Goal: Navigation & Orientation: Find specific page/section

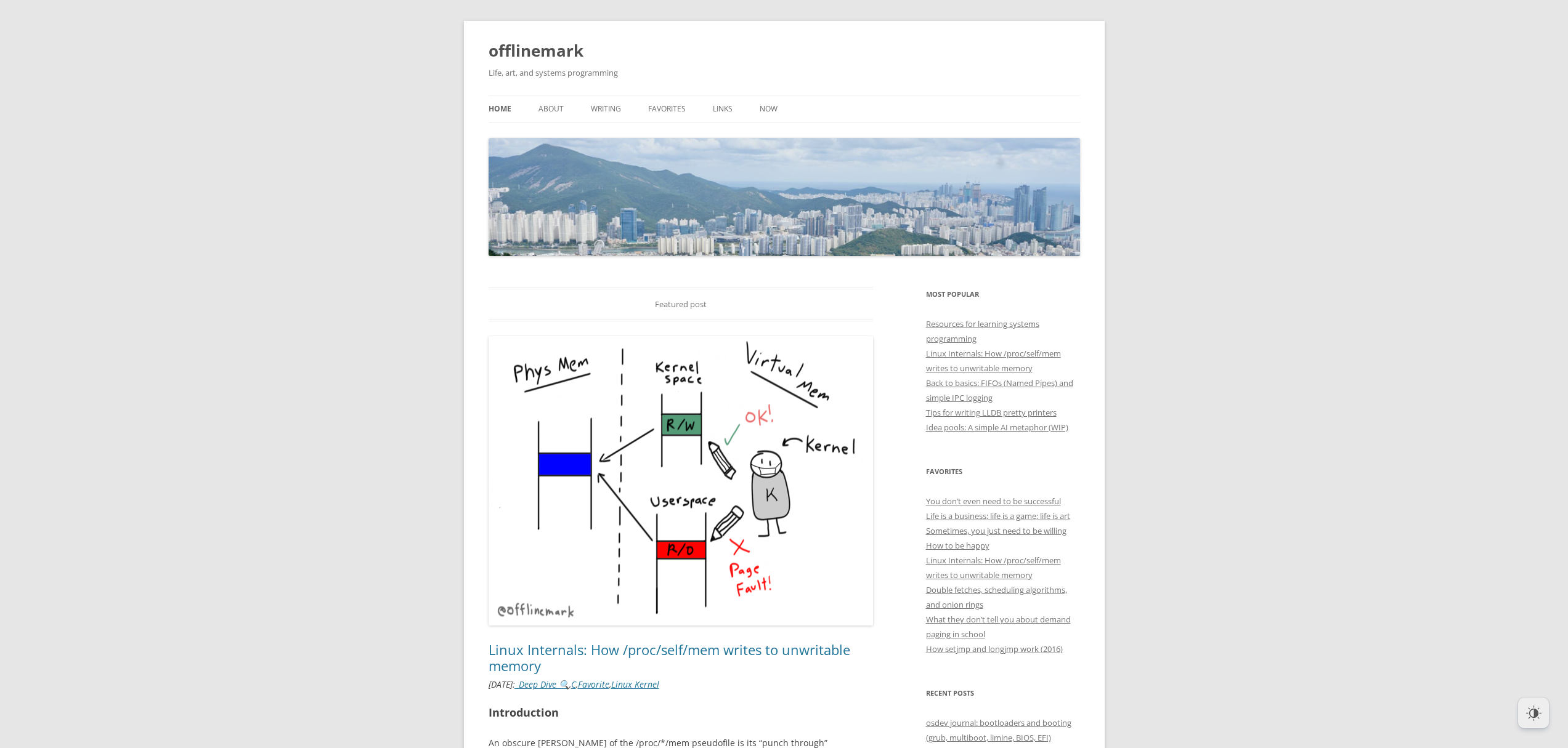
scroll to position [19, 0]
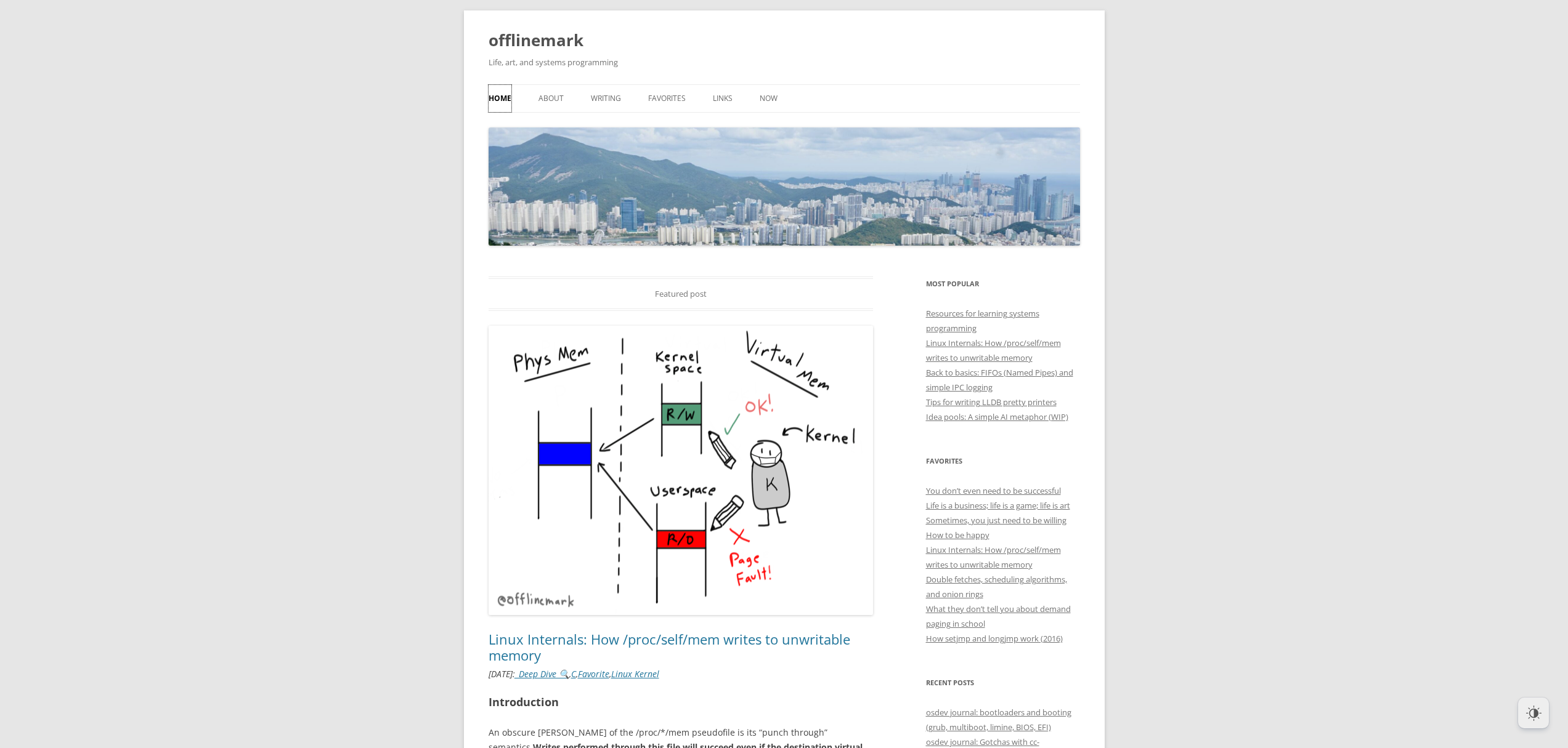
click at [503, 96] on link "Home" at bounding box center [499, 98] width 23 height 27
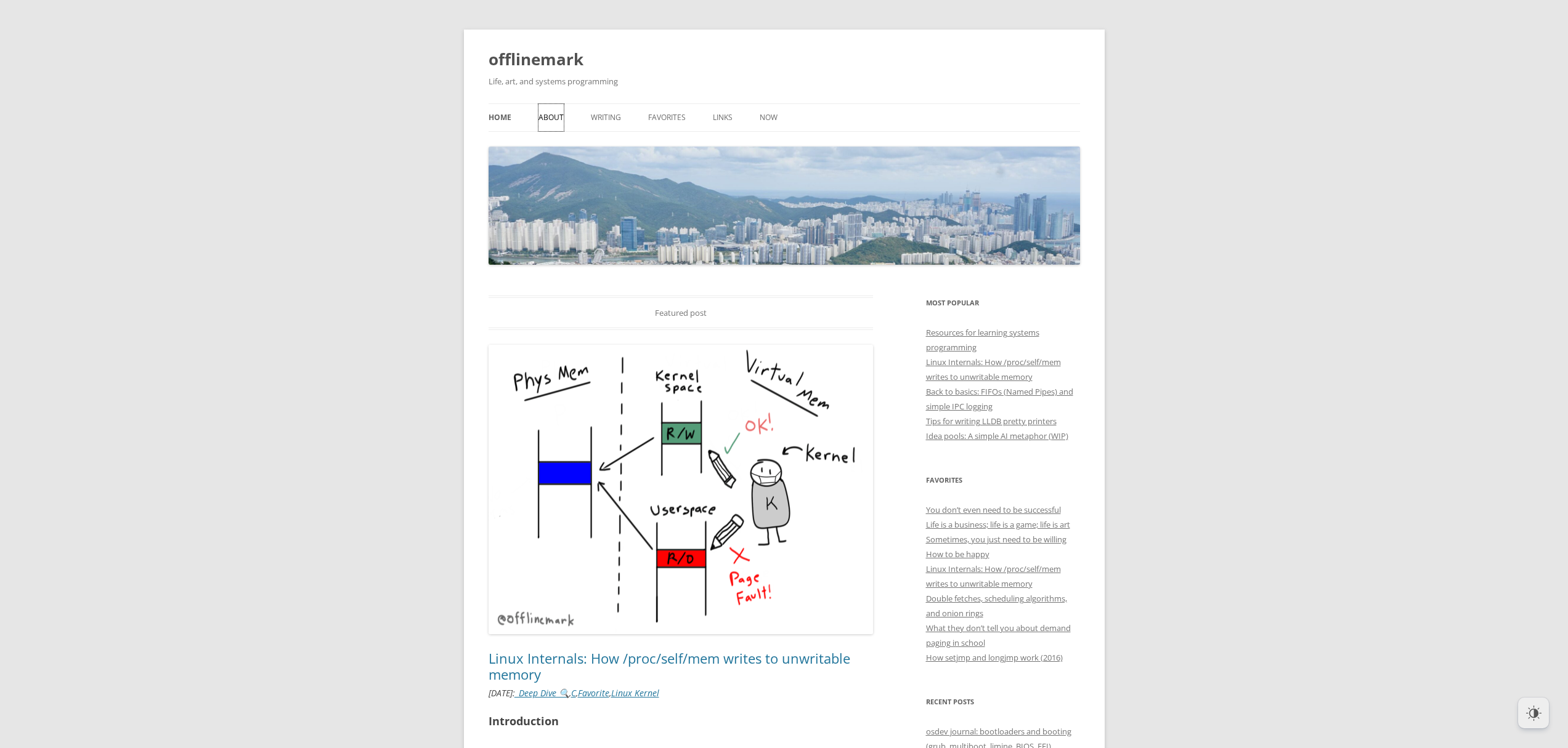
click at [546, 119] on link "About" at bounding box center [551, 118] width 25 height 27
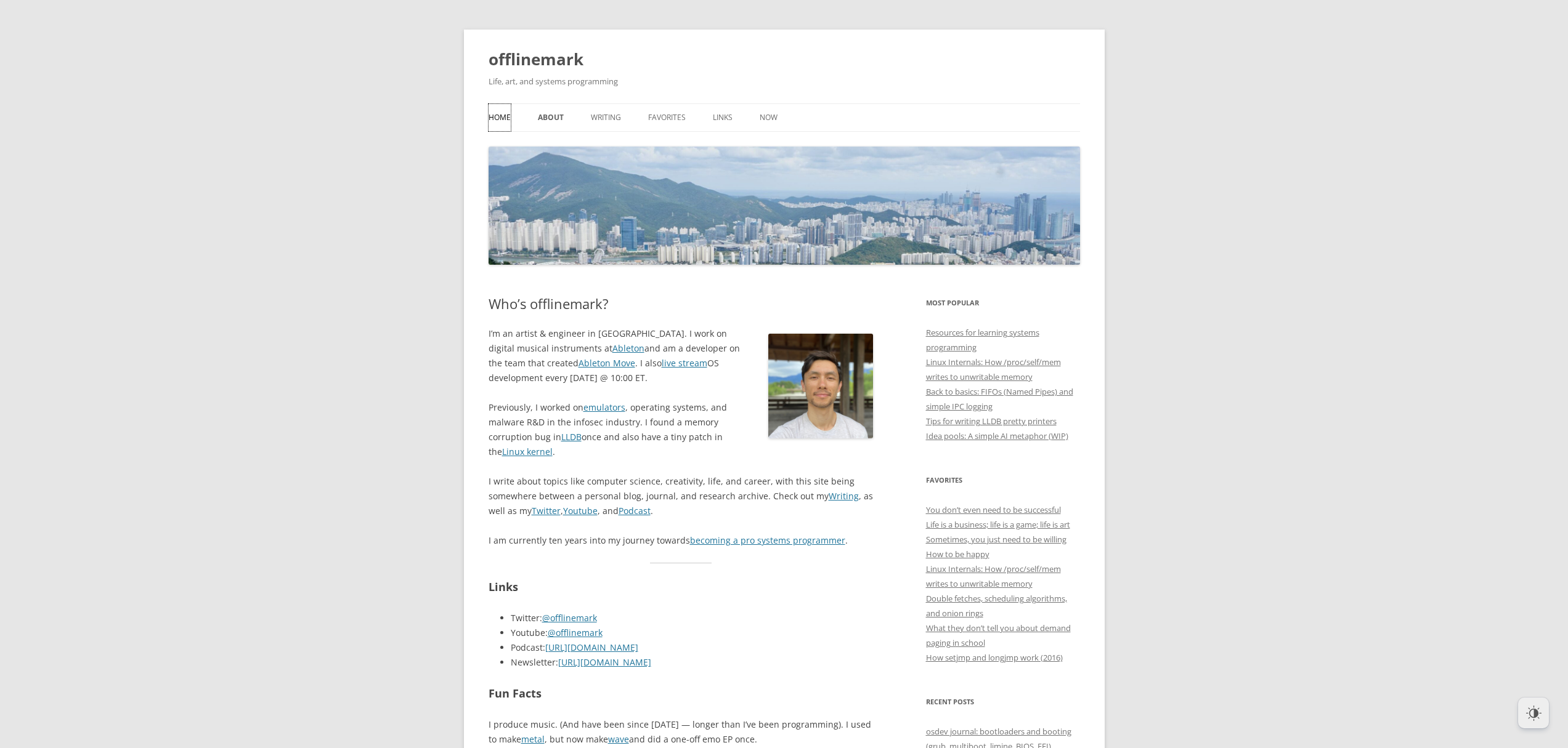
click at [502, 114] on link "Home" at bounding box center [499, 118] width 23 height 27
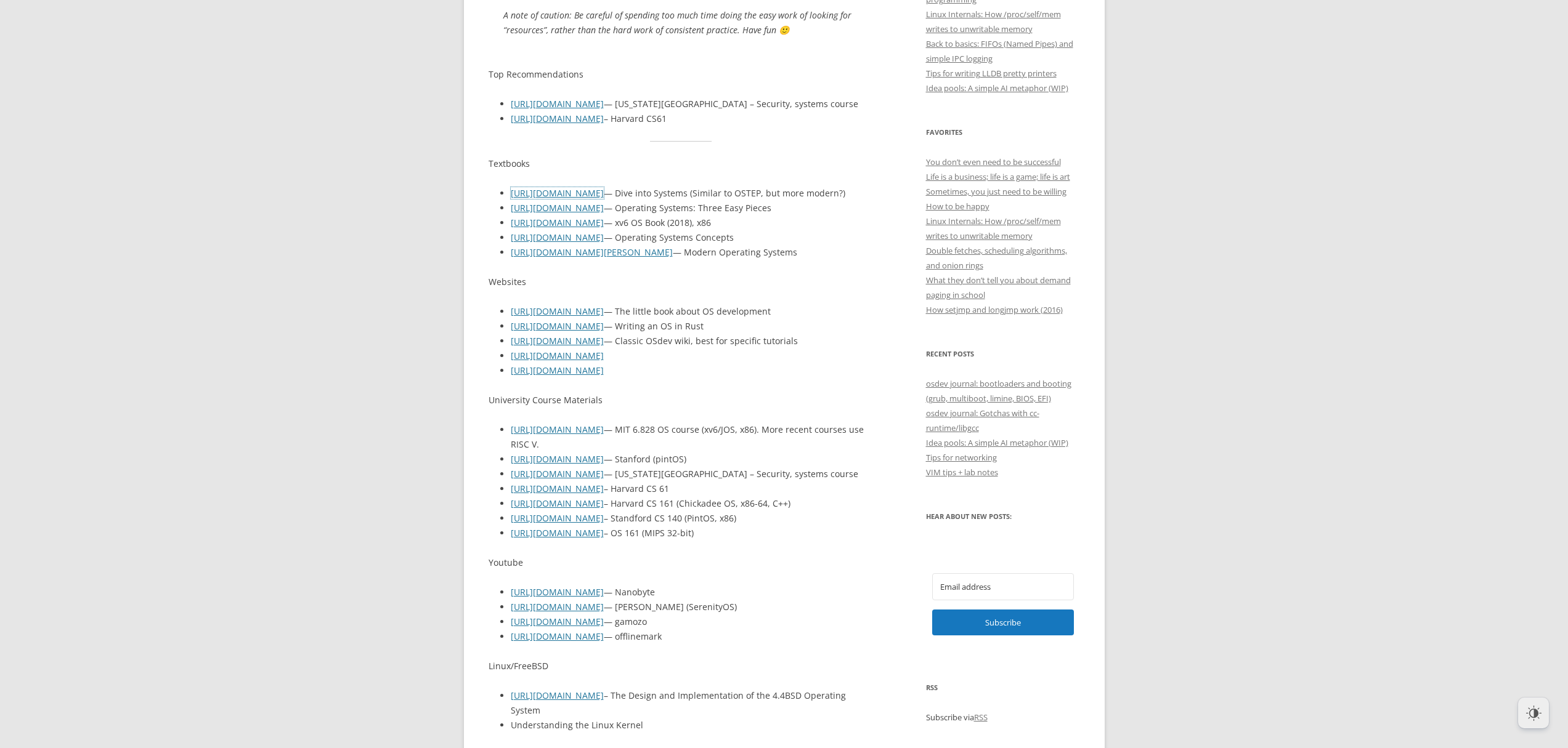
scroll to position [381, 0]
